Goal: Task Accomplishment & Management: Use online tool/utility

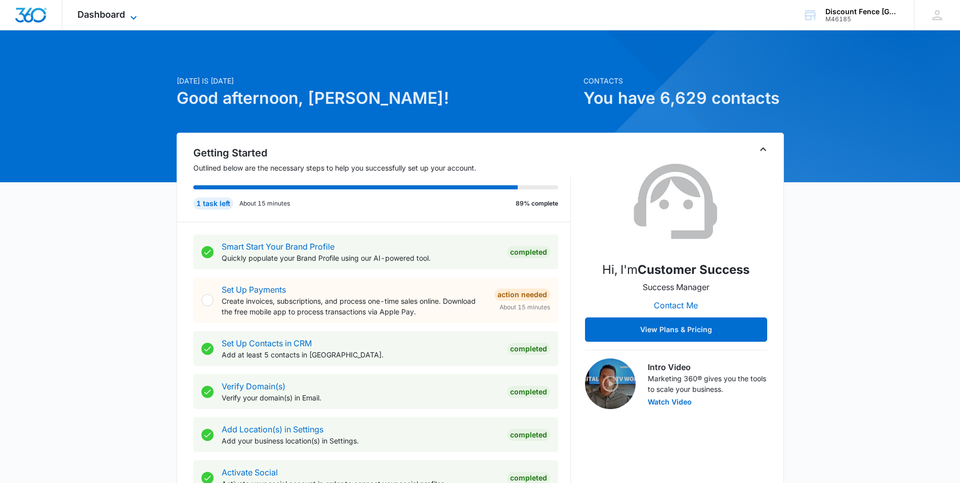
click at [116, 15] on span "Dashboard" at bounding box center [101, 14] width 48 height 11
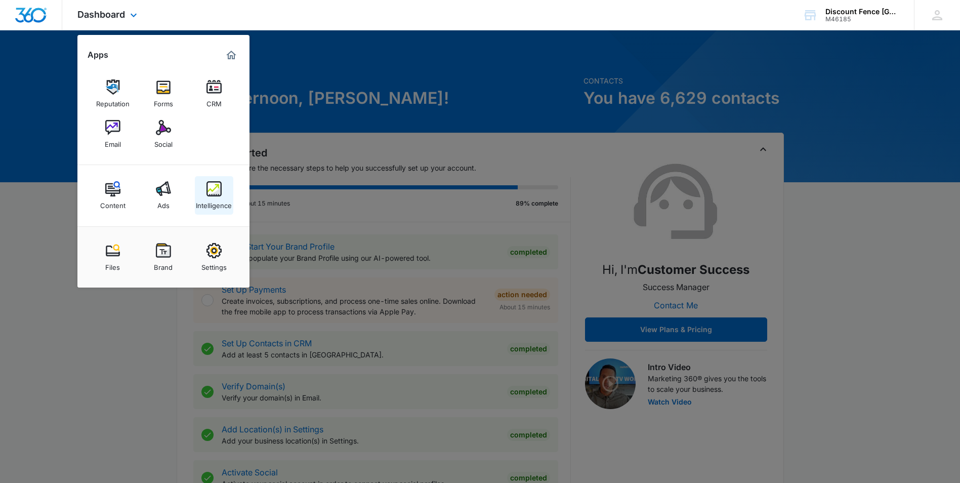
click at [222, 195] on link "Intelligence" at bounding box center [214, 195] width 38 height 38
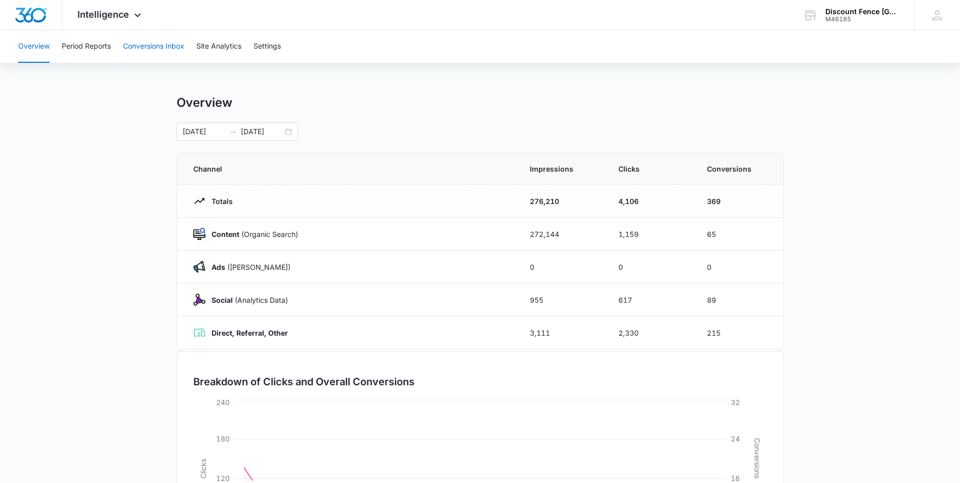
click at [152, 51] on button "Conversions Inbox" at bounding box center [153, 46] width 61 height 32
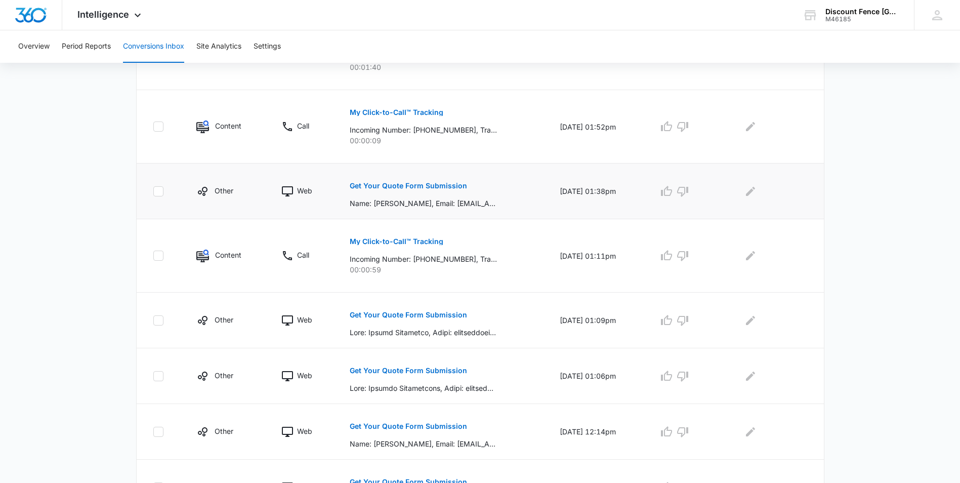
scroll to position [495, 0]
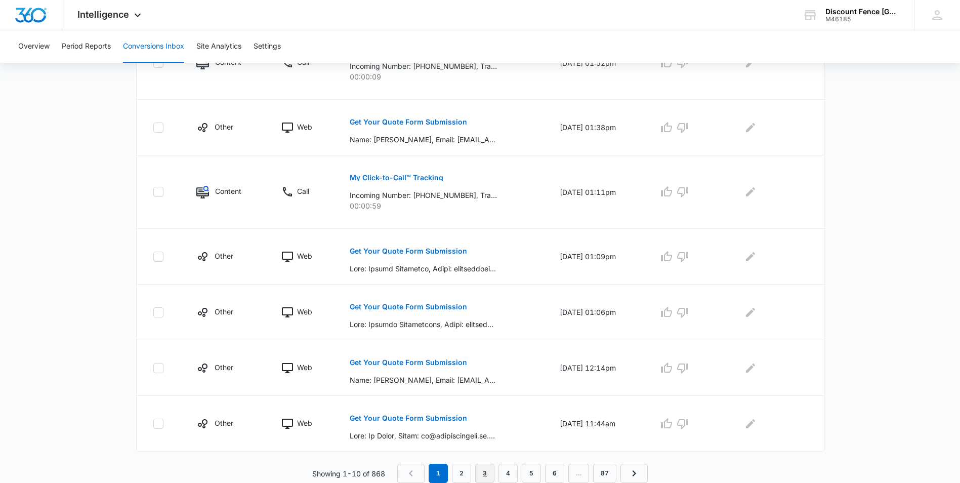
click at [478, 469] on link "3" at bounding box center [484, 472] width 19 height 19
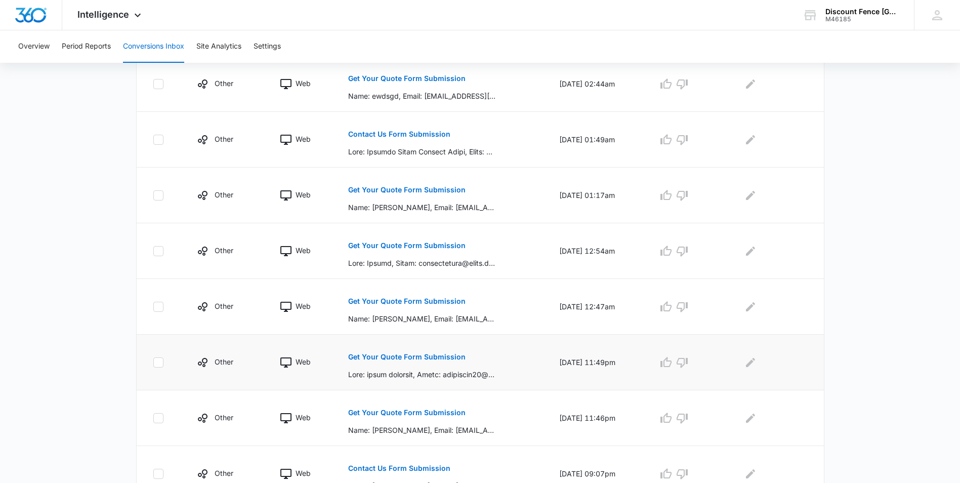
scroll to position [442, 0]
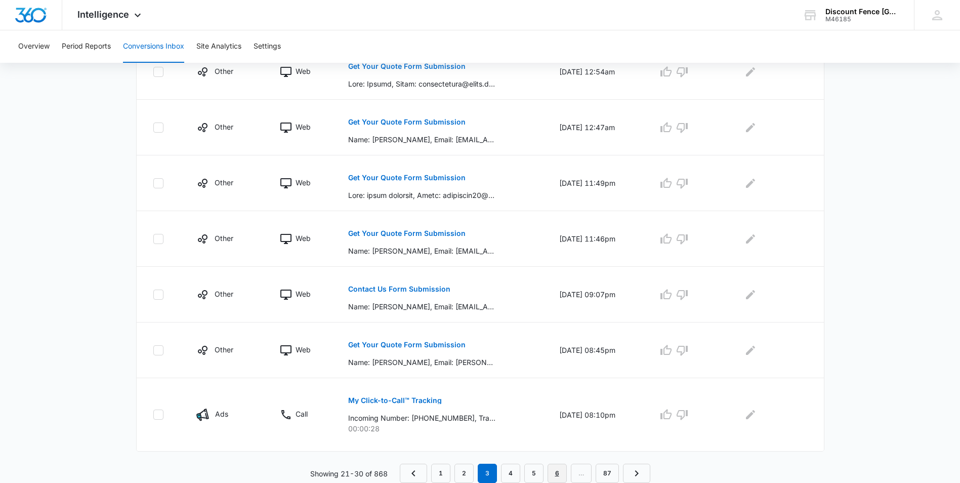
click at [562, 468] on link "6" at bounding box center [556, 472] width 19 height 19
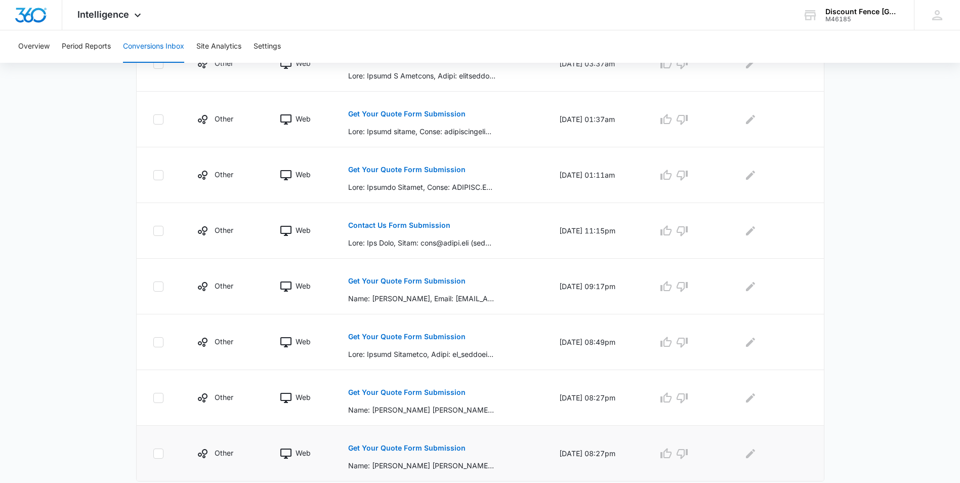
scroll to position [424, 0]
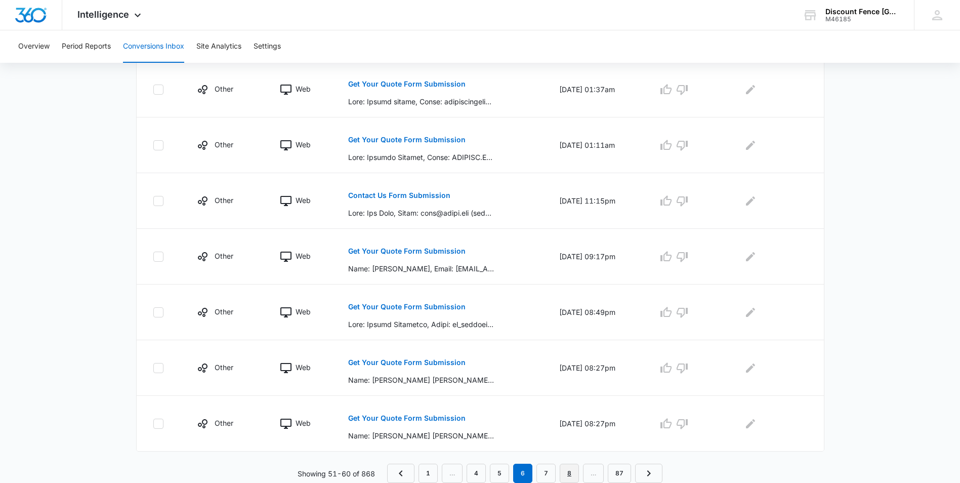
click at [576, 476] on link "8" at bounding box center [568, 472] width 19 height 19
click at [562, 475] on link "10" at bounding box center [568, 472] width 23 height 19
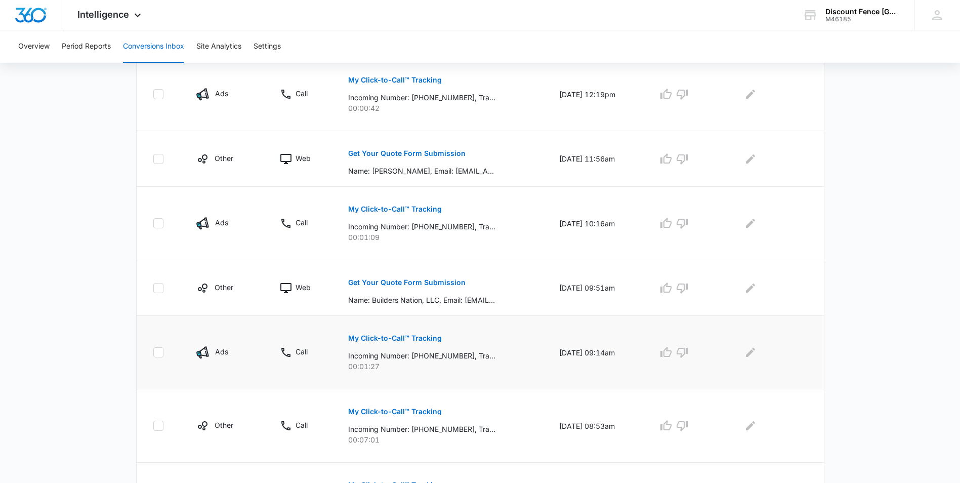
scroll to position [530, 0]
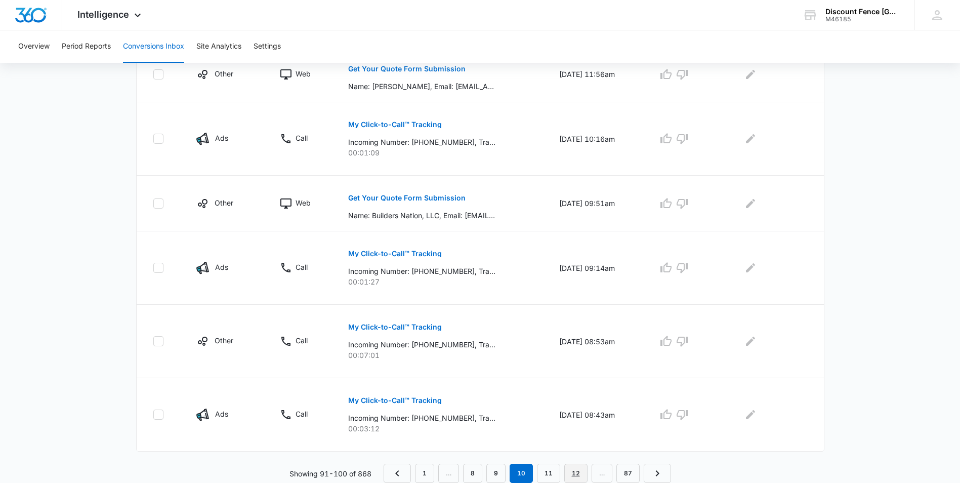
click at [571, 468] on link "12" at bounding box center [575, 472] width 23 height 19
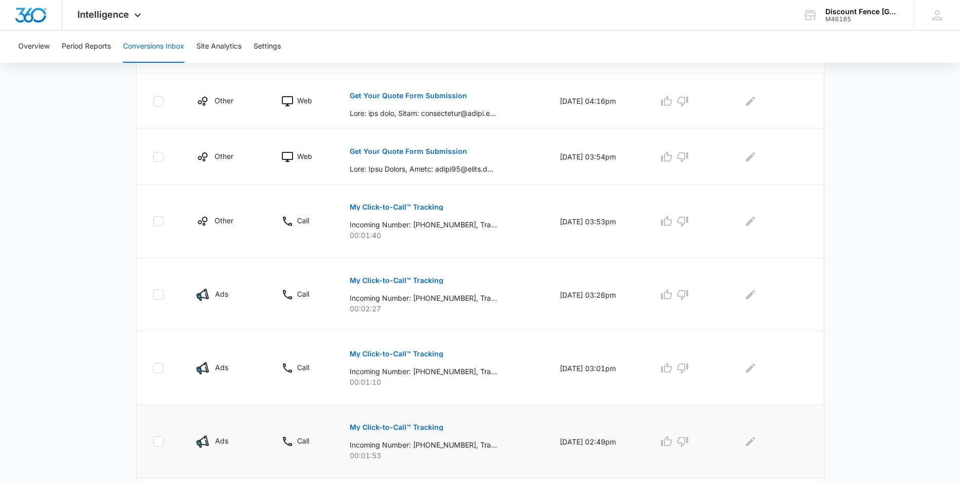
scroll to position [548, 0]
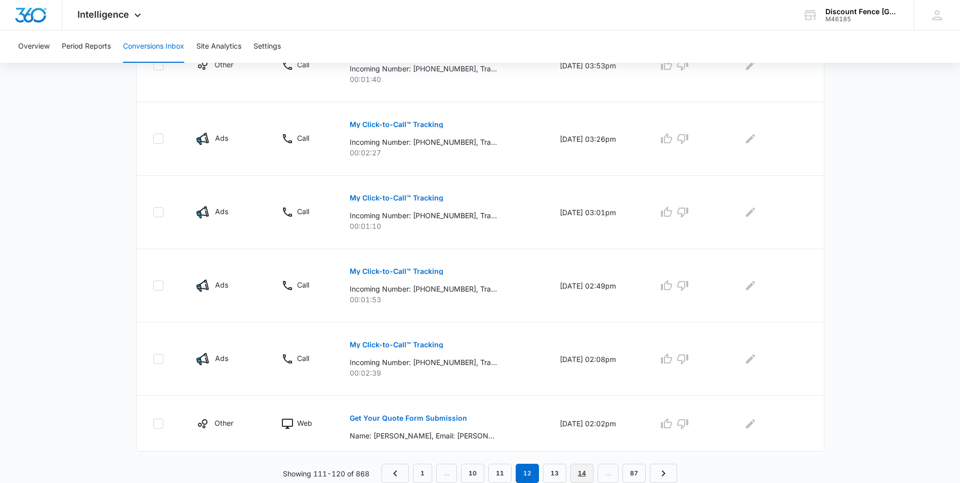
click at [586, 470] on link "14" at bounding box center [581, 472] width 23 height 19
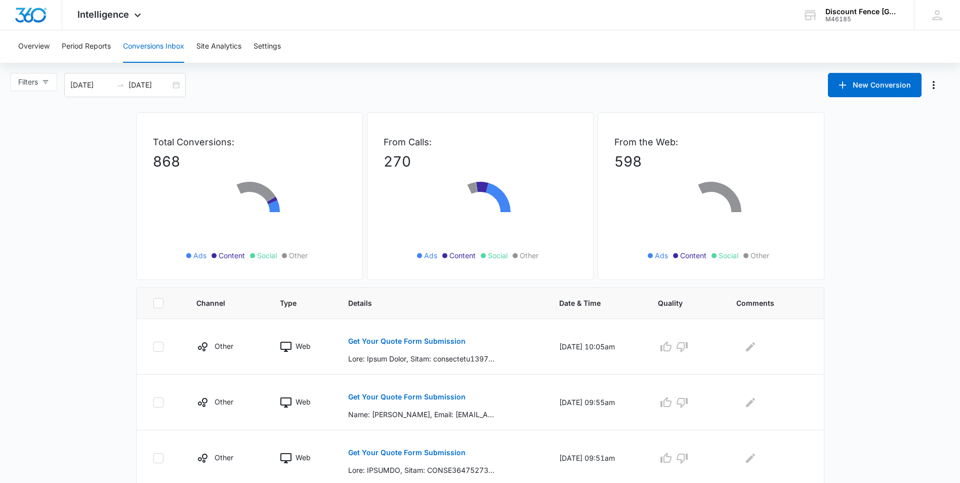
scroll to position [51, 0]
